Goal: Task Accomplishment & Management: Use online tool/utility

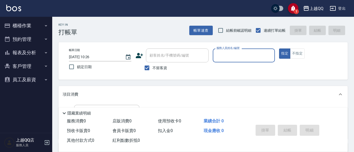
click at [38, 54] on button "報表及分析" at bounding box center [26, 53] width 48 height 14
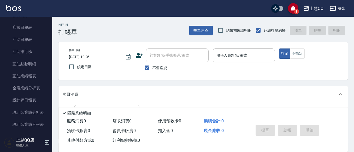
scroll to position [52, 0]
click at [34, 105] on link "設計師日報表" at bounding box center [26, 100] width 48 height 12
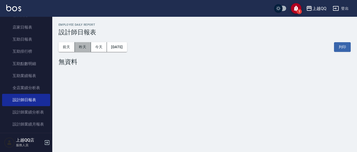
click at [85, 47] on button "昨天" at bounding box center [83, 47] width 16 height 10
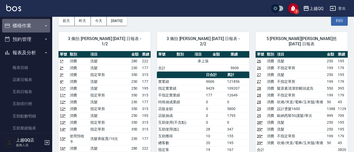
click at [27, 30] on button "櫃檯作業" at bounding box center [26, 26] width 48 height 14
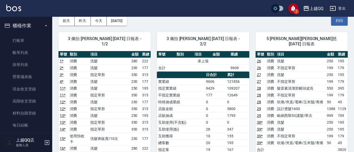
scroll to position [26, 0]
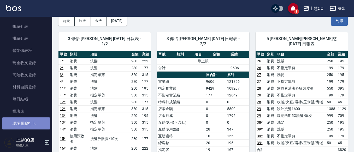
click at [34, 122] on link "現場電腦打卡" at bounding box center [26, 123] width 48 height 12
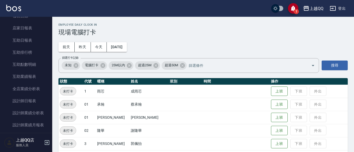
scroll to position [92, 0]
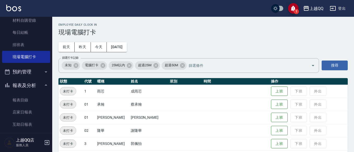
click at [30, 85] on button "報表及分析" at bounding box center [26, 85] width 48 height 14
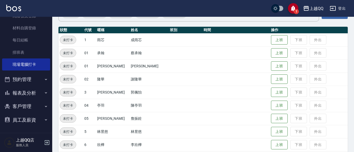
scroll to position [52, 0]
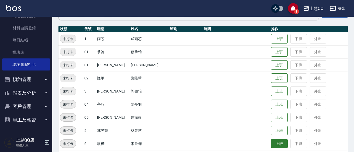
click at [273, 141] on button "上班" at bounding box center [279, 143] width 17 height 9
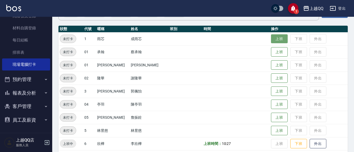
click at [271, 38] on button "上班" at bounding box center [279, 38] width 17 height 9
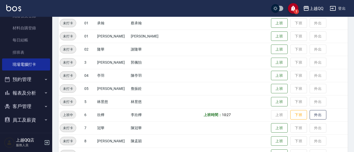
scroll to position [106, 0]
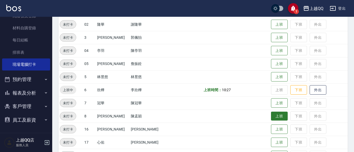
click at [271, 117] on button "上班" at bounding box center [279, 115] width 17 height 9
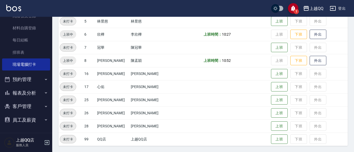
scroll to position [161, 0]
click at [281, 102] on button "上班" at bounding box center [279, 99] width 17 height 9
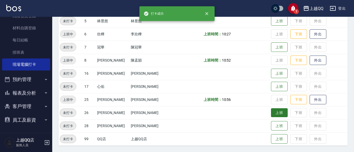
click at [280, 113] on button "上班" at bounding box center [279, 112] width 17 height 9
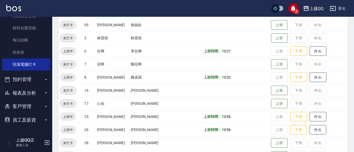
scroll to position [135, 0]
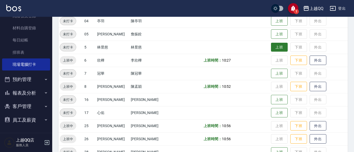
click at [271, 48] on button "上班" at bounding box center [279, 47] width 17 height 9
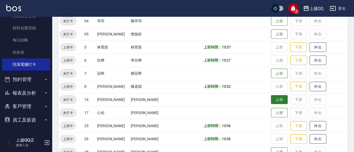
click at [271, 97] on button "上班" at bounding box center [279, 99] width 17 height 9
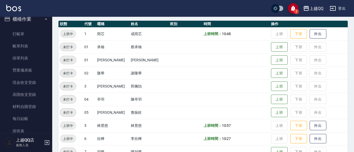
scroll to position [57, 0]
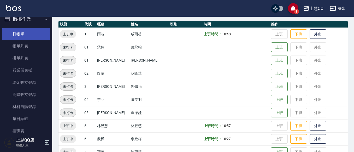
click at [31, 28] on link "打帳單" at bounding box center [26, 34] width 48 height 12
